Goal: Check status: Check status

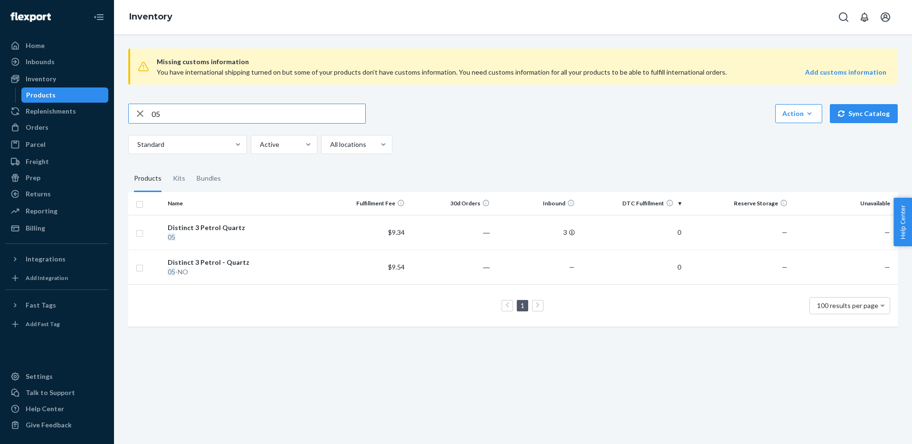
drag, startPoint x: 170, startPoint y: 114, endPoint x: 129, endPoint y: 114, distance: 40.4
click at [129, 114] on div "05" at bounding box center [247, 113] width 237 height 19
type input "77"
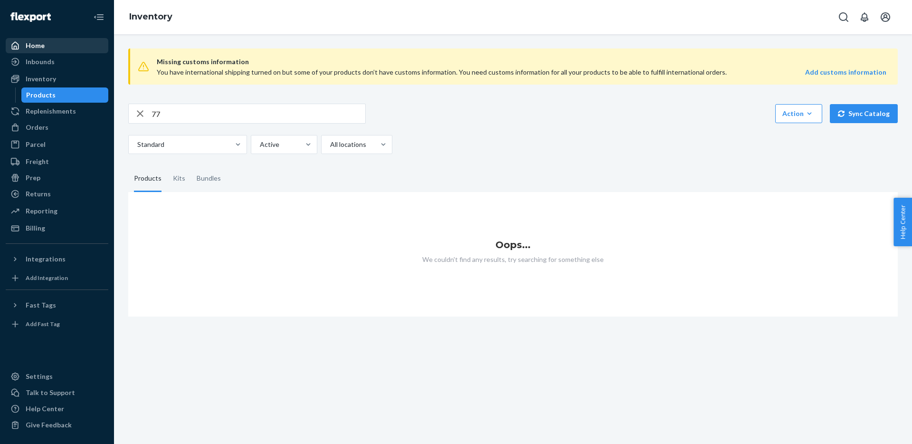
click at [57, 40] on div "Home" at bounding box center [57, 45] width 101 height 13
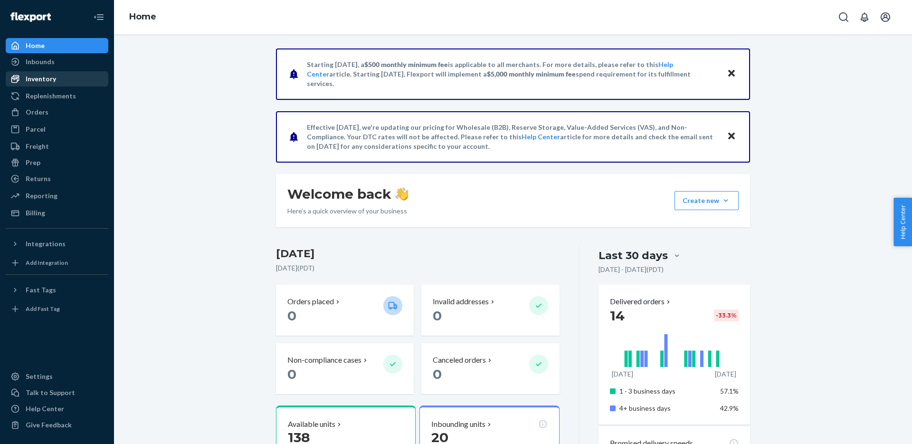
click at [37, 80] on div "Inventory" at bounding box center [41, 79] width 30 height 10
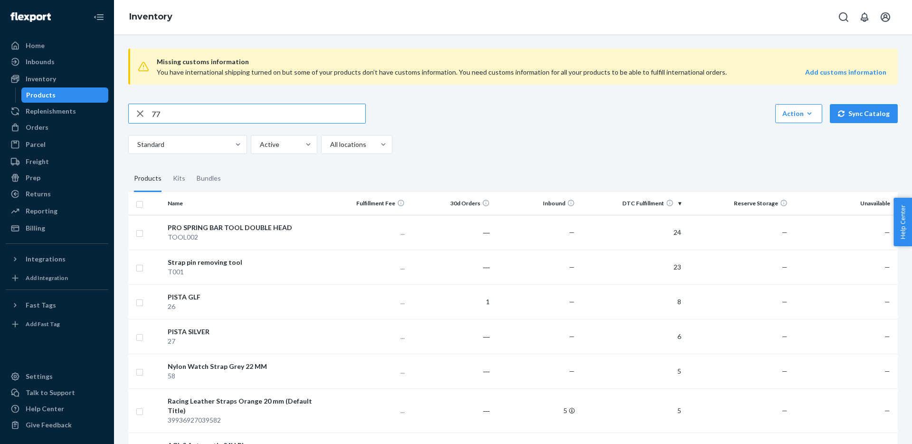
type input "77"
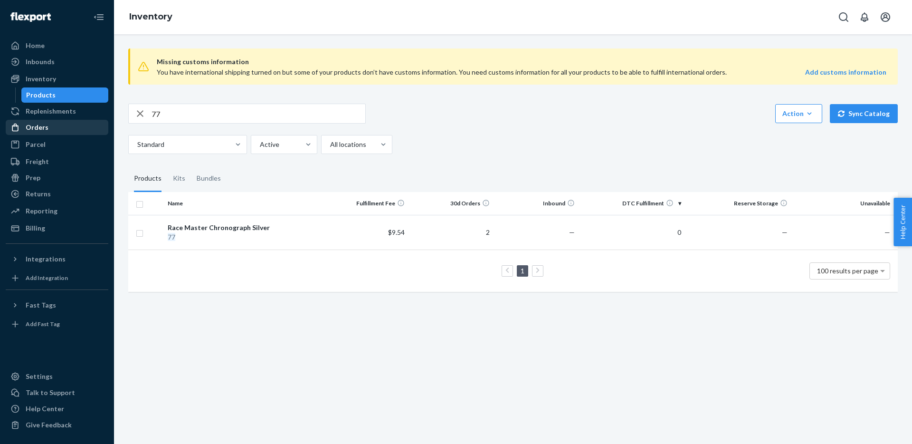
click at [40, 130] on div "Orders" at bounding box center [37, 128] width 23 height 10
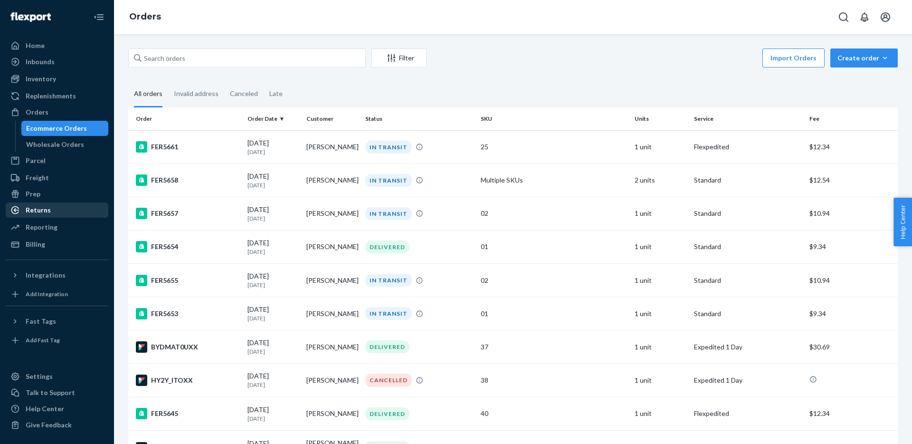
click at [39, 208] on div "Returns" at bounding box center [38, 210] width 25 height 10
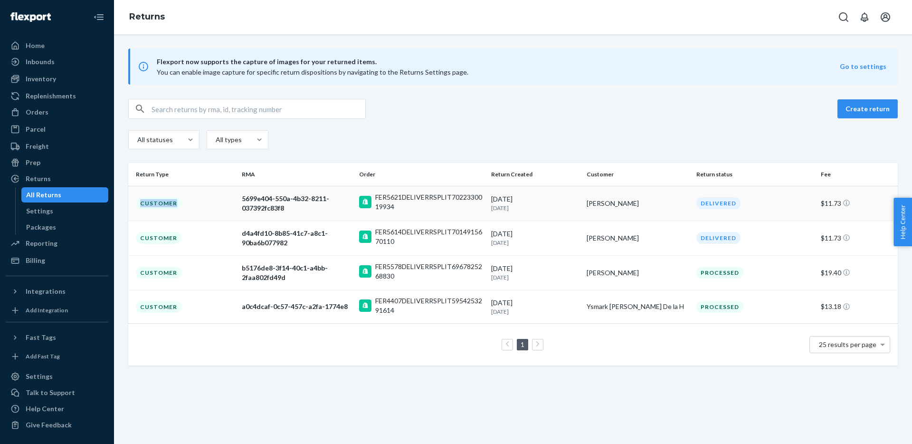
drag, startPoint x: 161, startPoint y: 199, endPoint x: 179, endPoint y: 219, distance: 26.9
click at [179, 219] on td "Customer" at bounding box center [183, 203] width 110 height 35
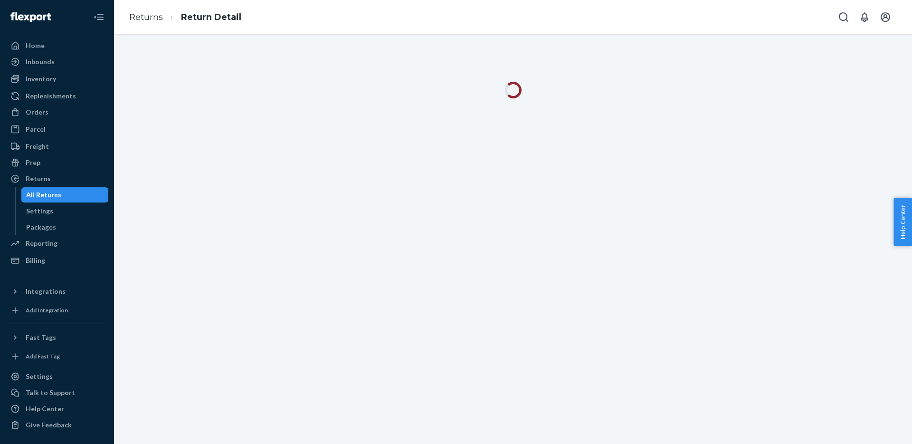
drag, startPoint x: 179, startPoint y: 219, endPoint x: 163, endPoint y: 234, distance: 22.2
click at [163, 234] on div at bounding box center [513, 239] width 798 height 410
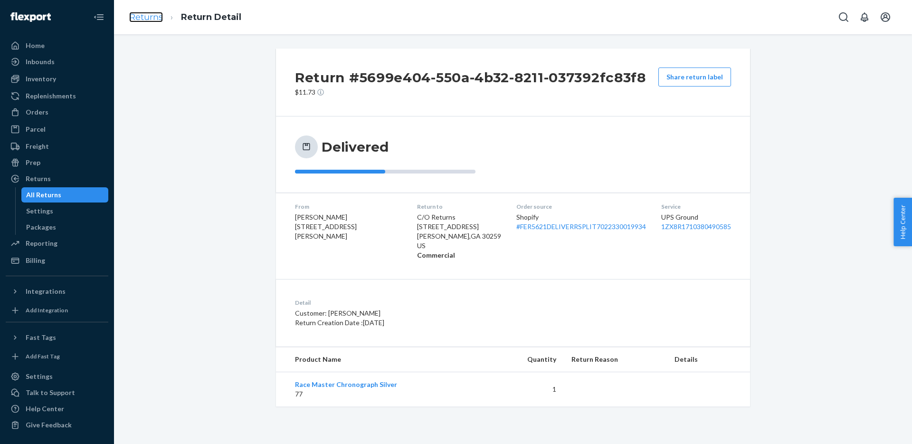
click at [141, 16] on link "Returns" at bounding box center [146, 17] width 34 height 10
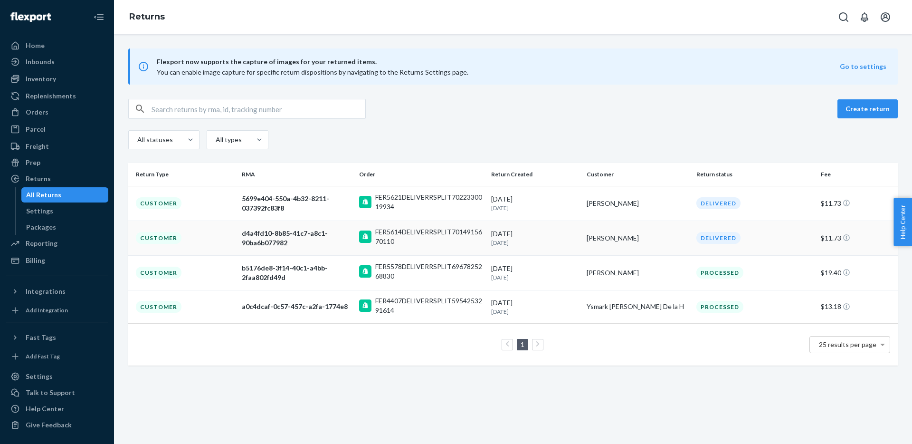
click at [152, 239] on div "Customer" at bounding box center [159, 238] width 46 height 12
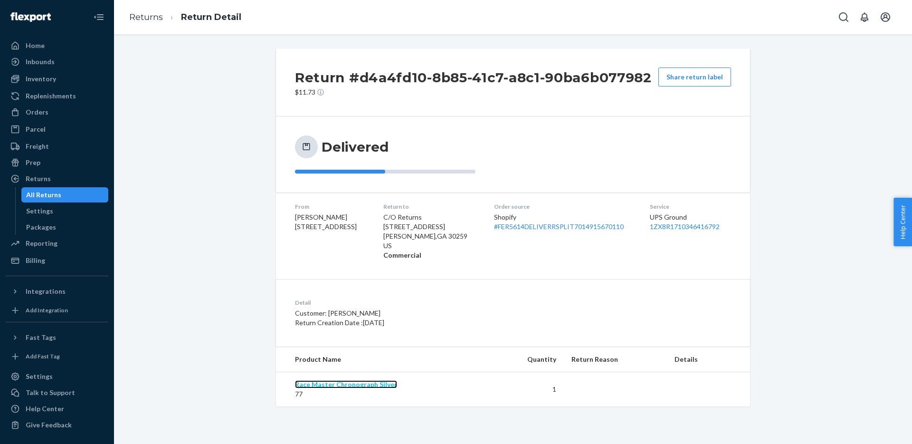
click at [332, 382] on link "Race Master Chronograph Silver" at bounding box center [346, 384] width 102 height 8
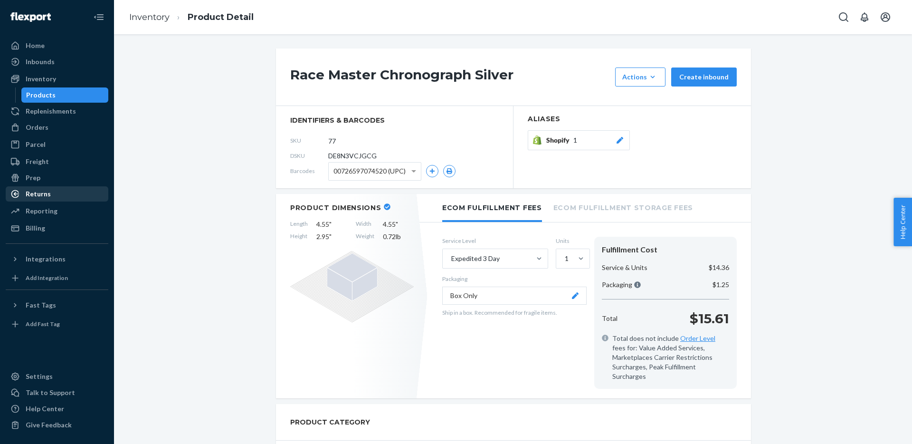
click at [36, 192] on div "Returns" at bounding box center [38, 194] width 25 height 10
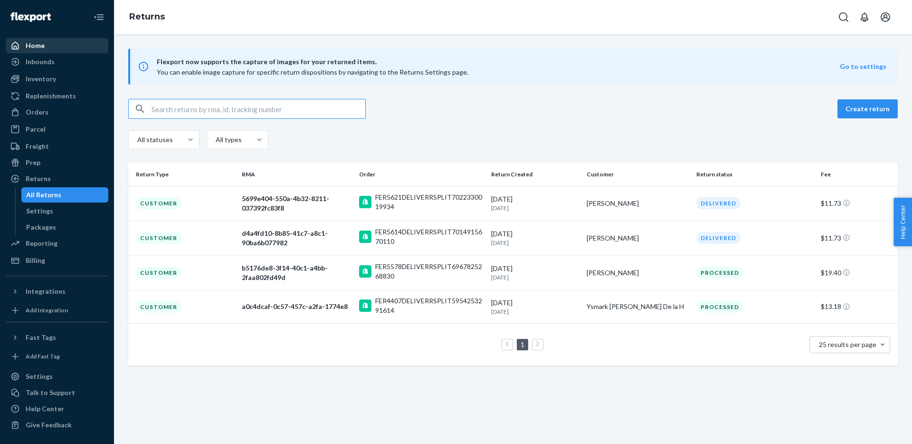
click at [33, 41] on div "Home" at bounding box center [35, 46] width 19 height 10
